Goal: Transaction & Acquisition: Purchase product/service

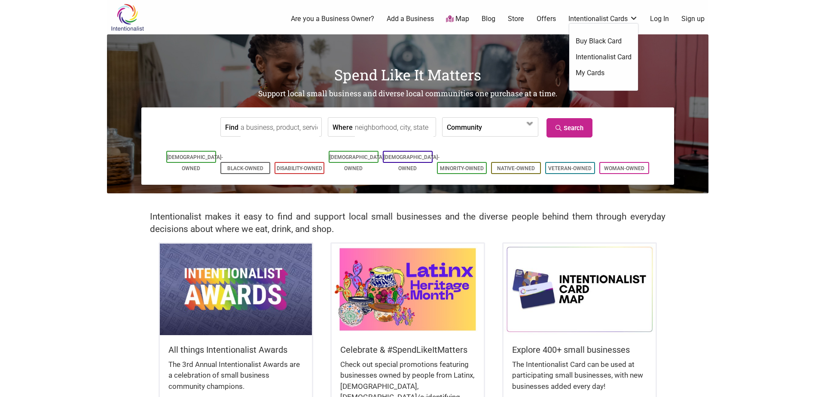
click at [589, 52] on link "Intentionalist Card" at bounding box center [604, 56] width 56 height 9
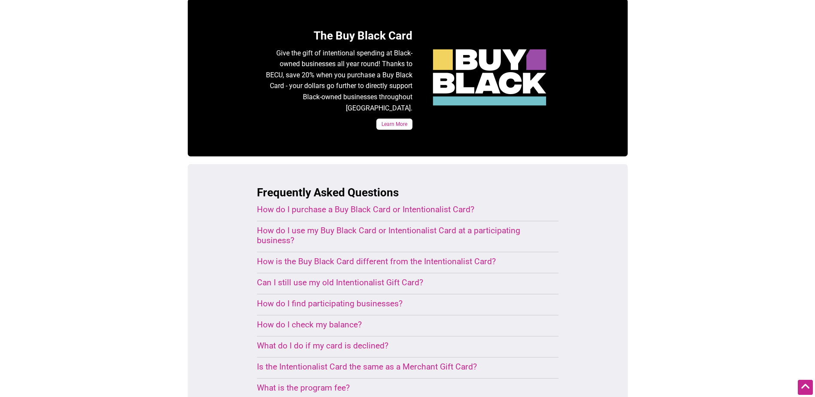
scroll to position [430, 0]
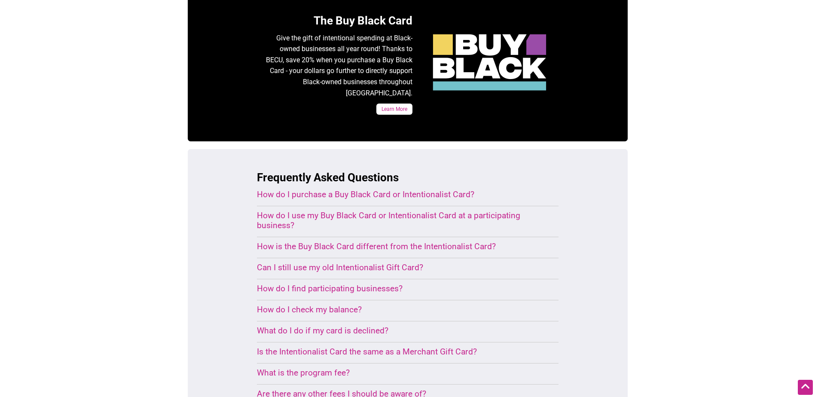
click at [279, 190] on div "How do I purchase a Buy Black Card or Intentionalist Card?" at bounding box center [397, 195] width 281 height 10
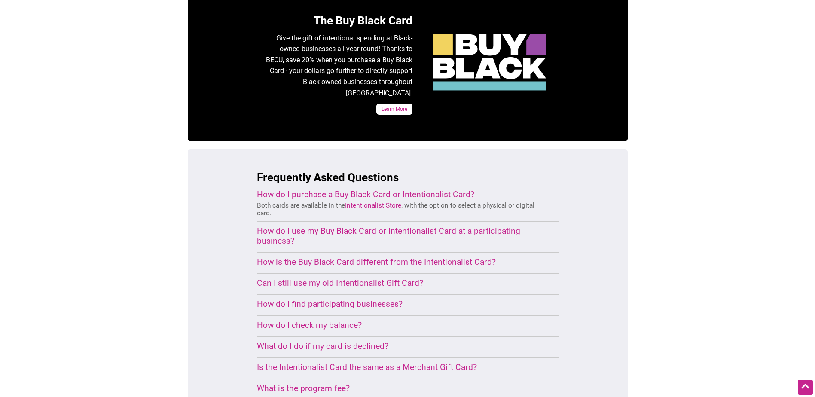
click at [364, 202] on link "Intentionalist Store" at bounding box center [373, 206] width 56 height 8
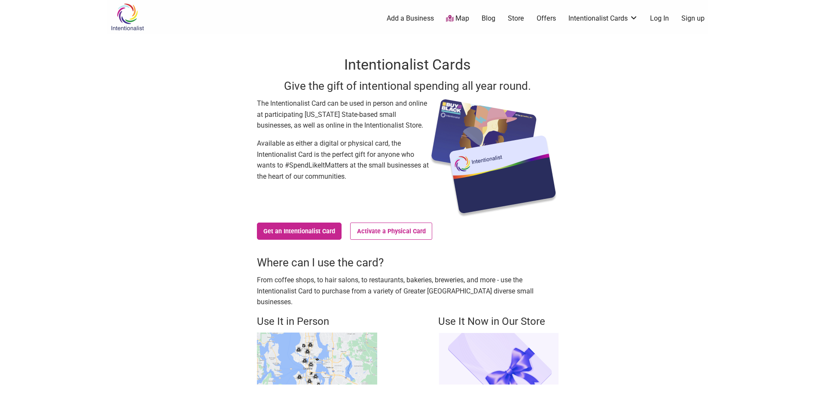
scroll to position [0, 0]
click at [306, 230] on link "Get an Intentionalist Card" at bounding box center [299, 231] width 85 height 17
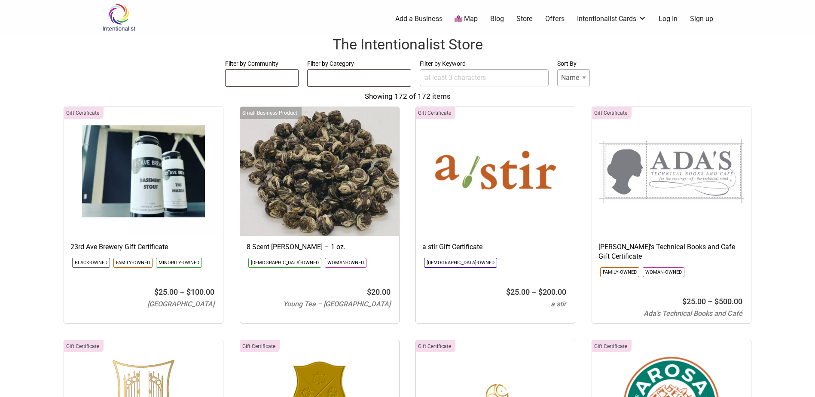
select select
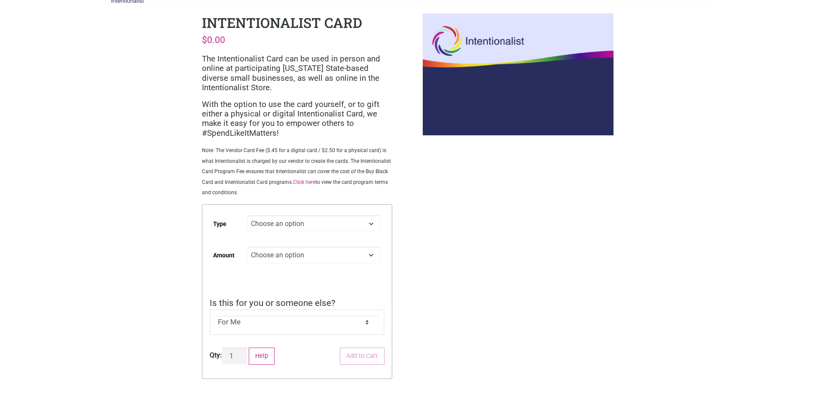
scroll to position [43, 0]
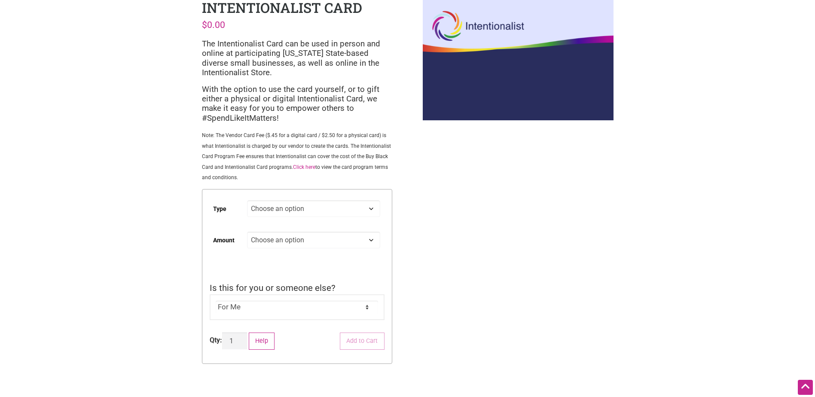
click at [292, 210] on select "Choose an option Digital Physical" at bounding box center [313, 208] width 133 height 17
click at [126, 181] on div "Intentionalist Spend like it matters 0 Add a Business Map Blog Store Offers Int…" at bounding box center [408, 286] width 602 height 659
